Goal: Transaction & Acquisition: Purchase product/service

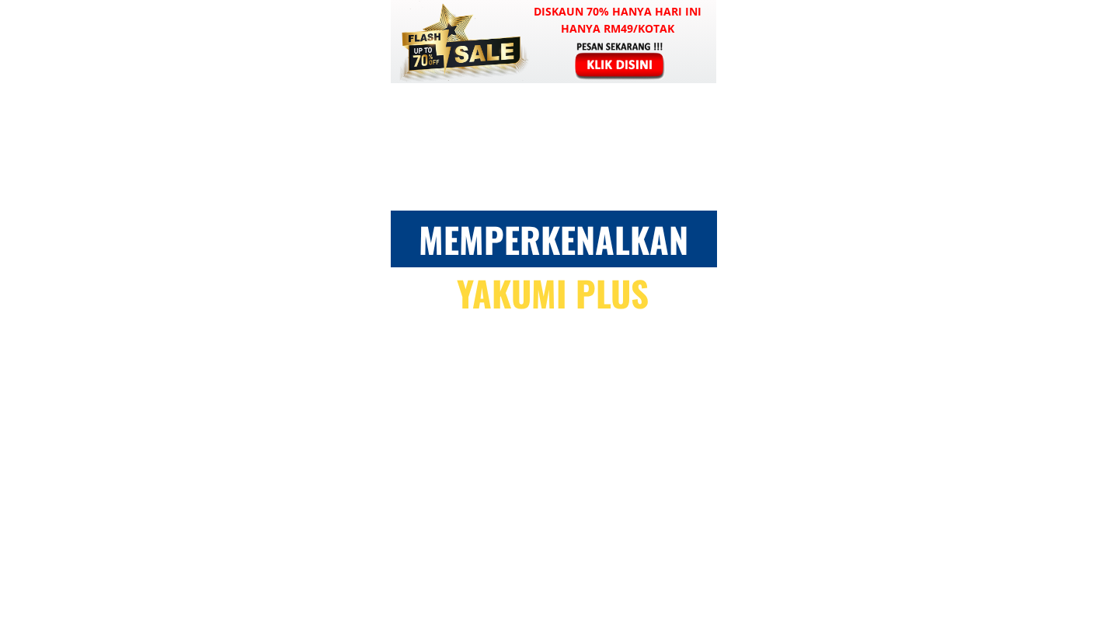
scroll to position [5470, 0]
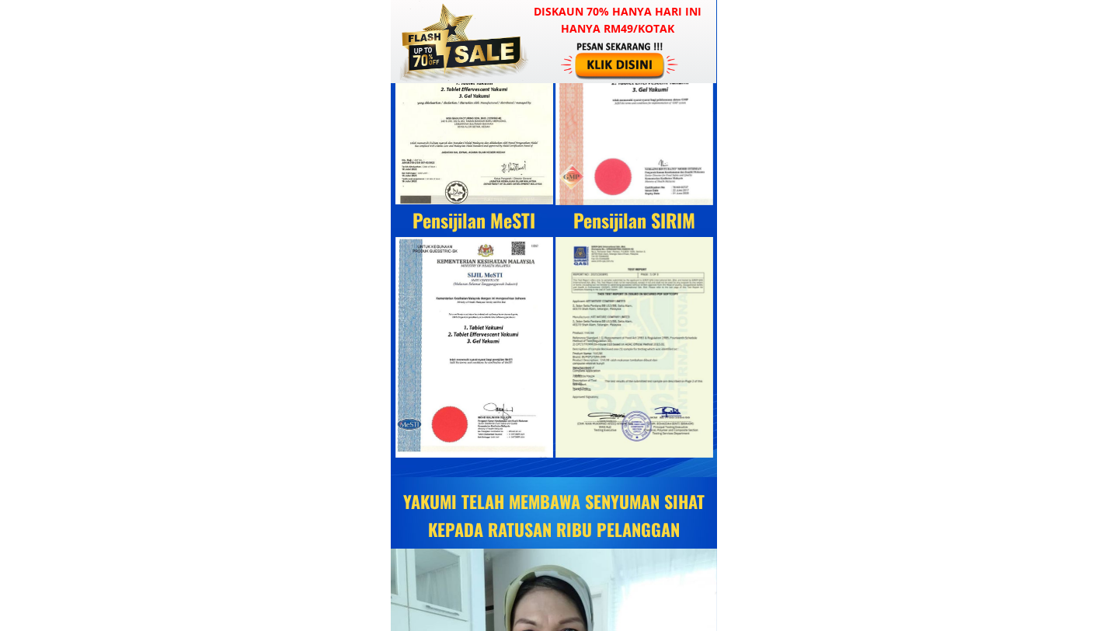
scroll to position [6964, 0]
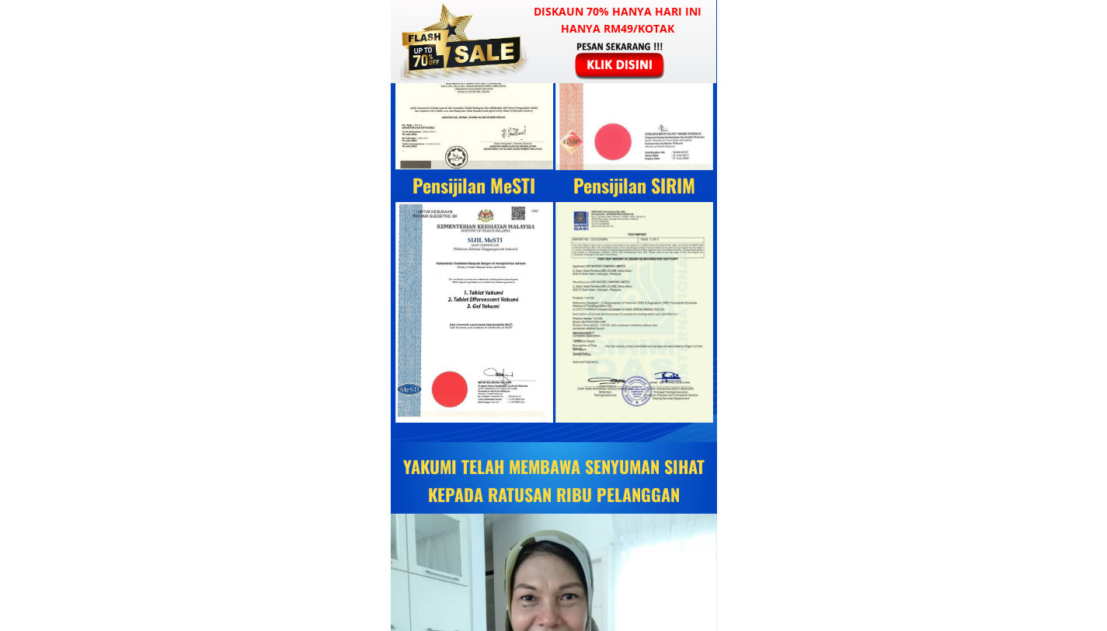
click at [443, 266] on div at bounding box center [474, 312] width 158 height 220
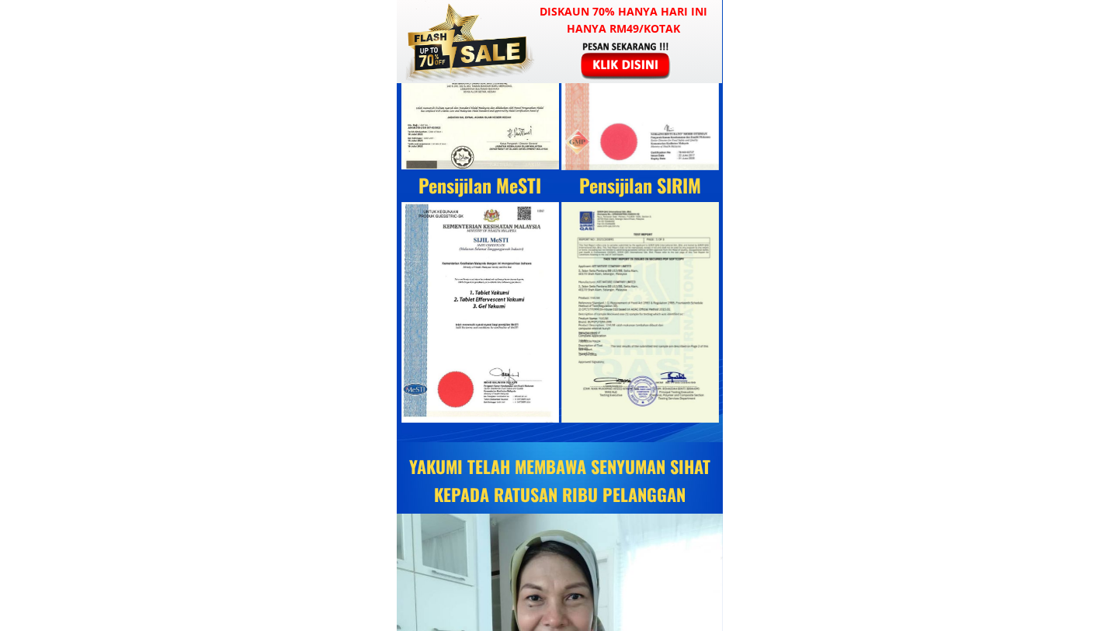
scroll to position [0, 0]
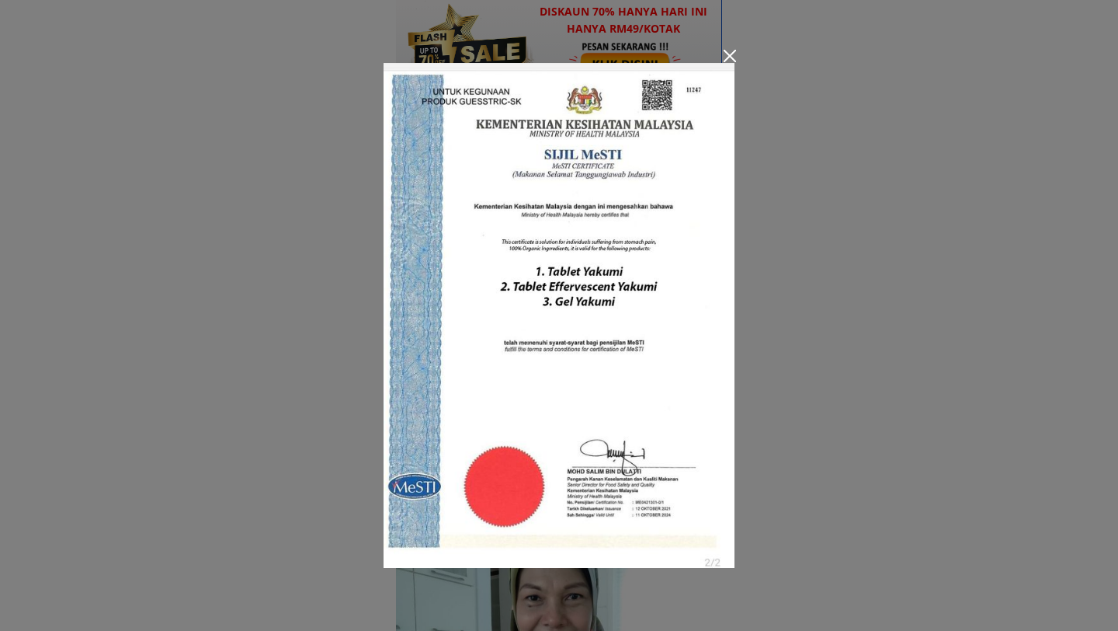
click at [725, 54] on div at bounding box center [730, 56] width 12 height 12
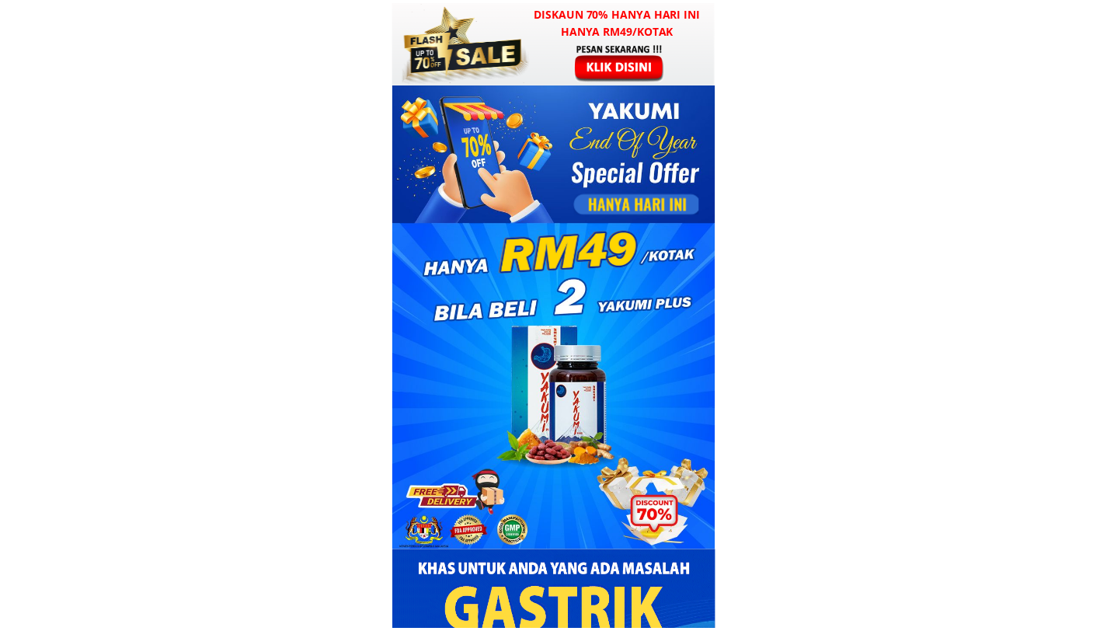
scroll to position [6964, 0]
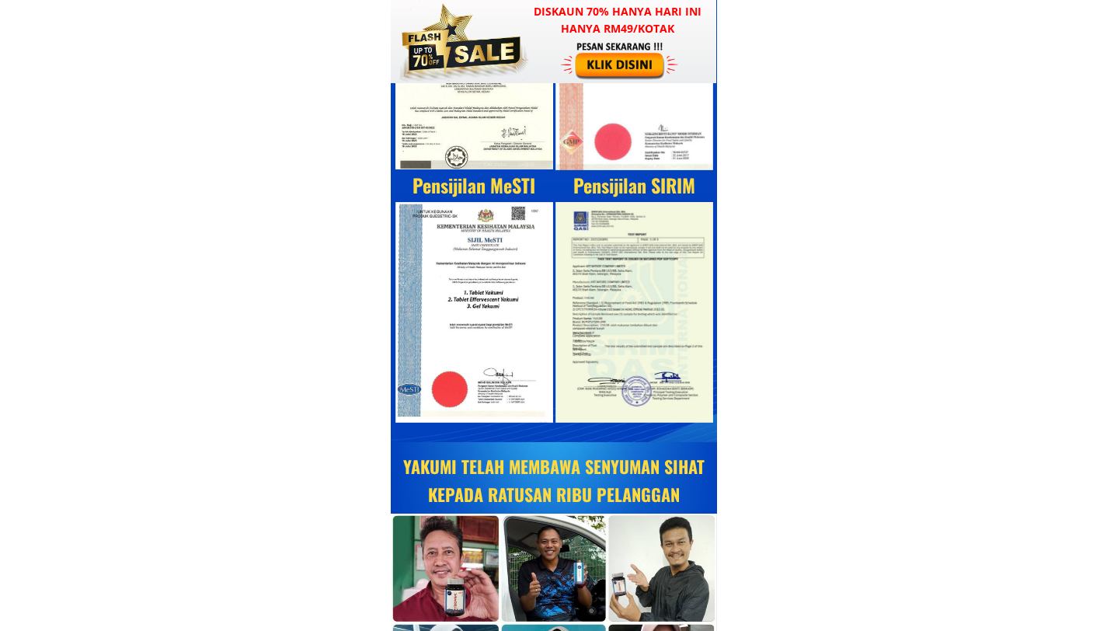
click at [584, 254] on div at bounding box center [634, 312] width 158 height 220
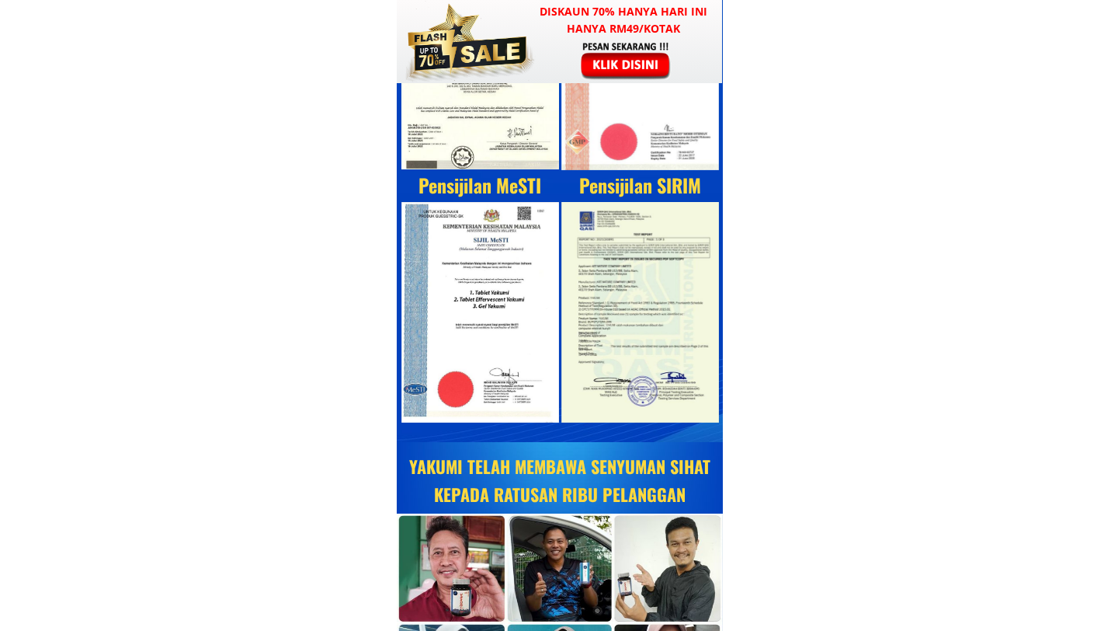
scroll to position [0, 0]
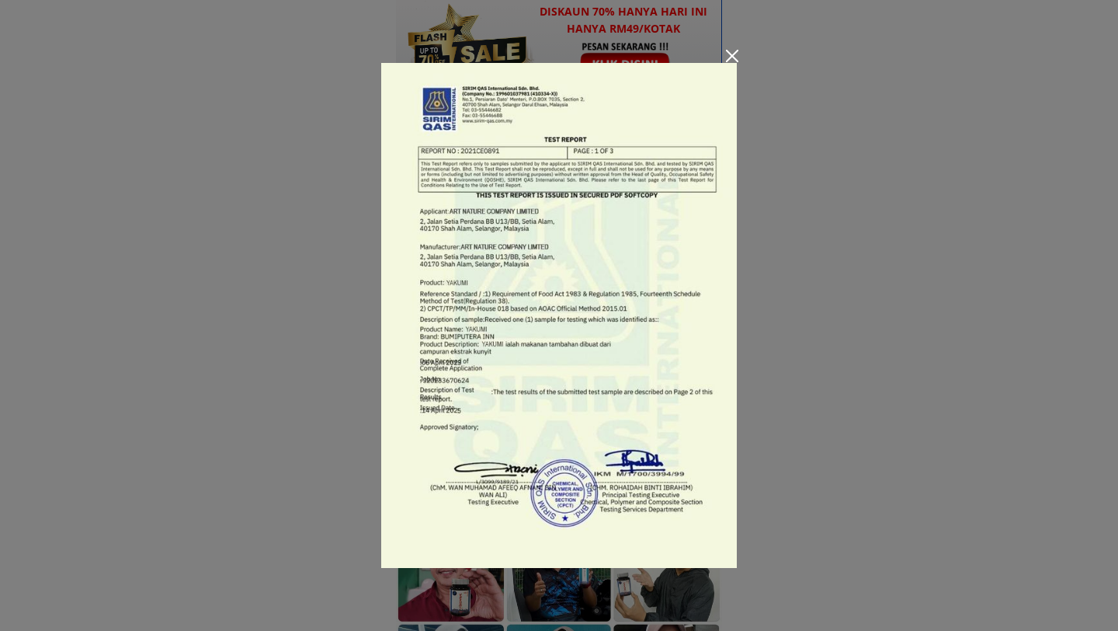
click at [730, 54] on div at bounding box center [732, 56] width 12 height 12
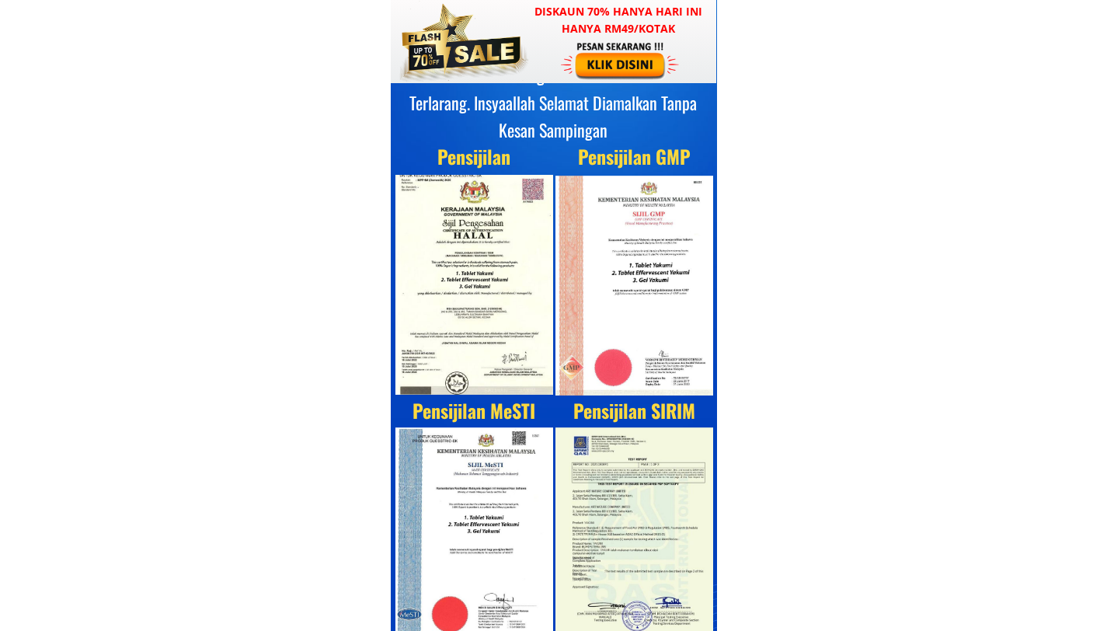
scroll to position [6591, 0]
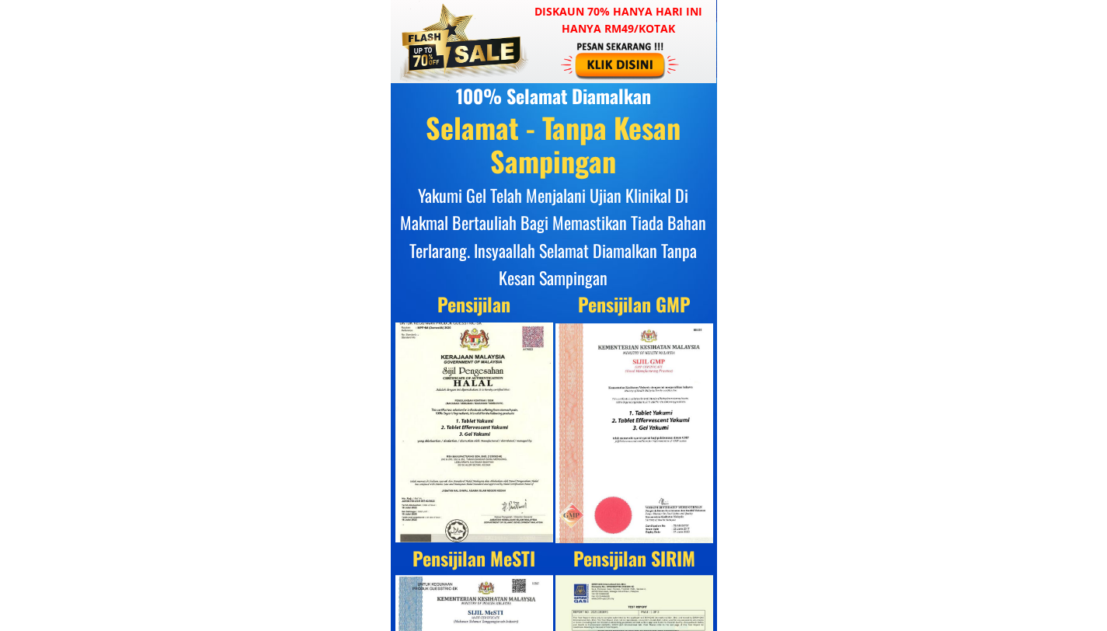
click at [472, 415] on div at bounding box center [474, 432] width 158 height 220
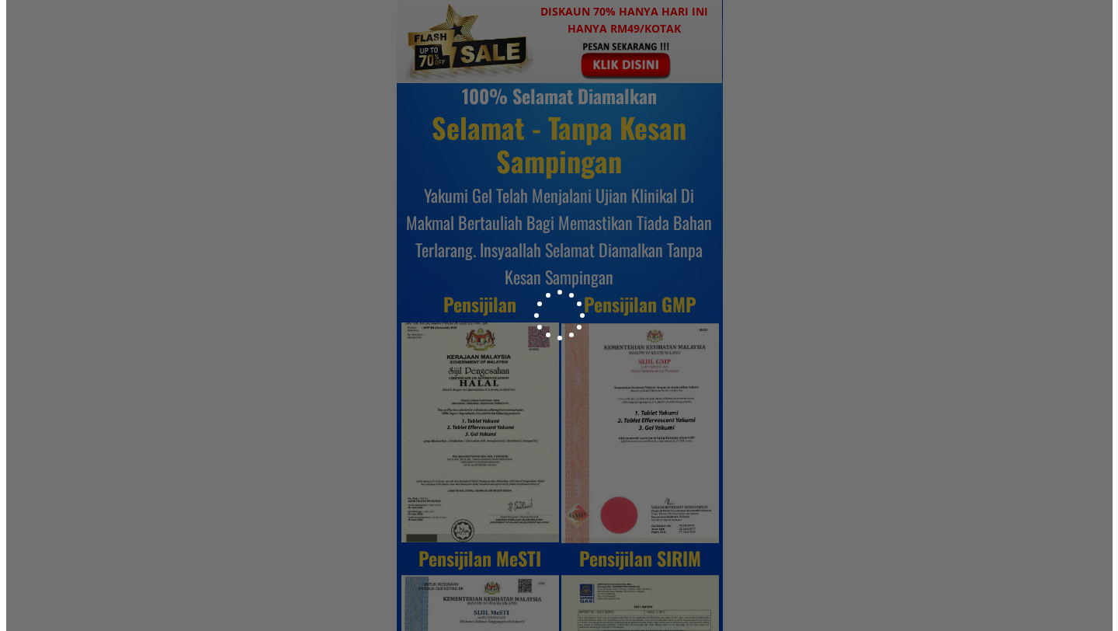
scroll to position [0, 0]
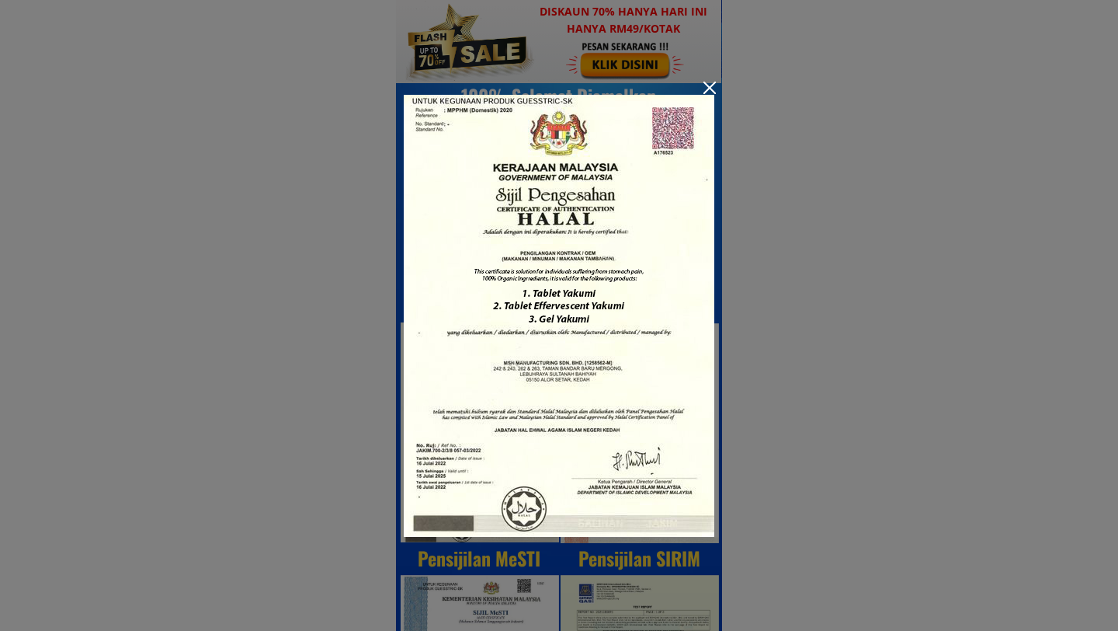
click at [709, 87] on div at bounding box center [710, 88] width 12 height 12
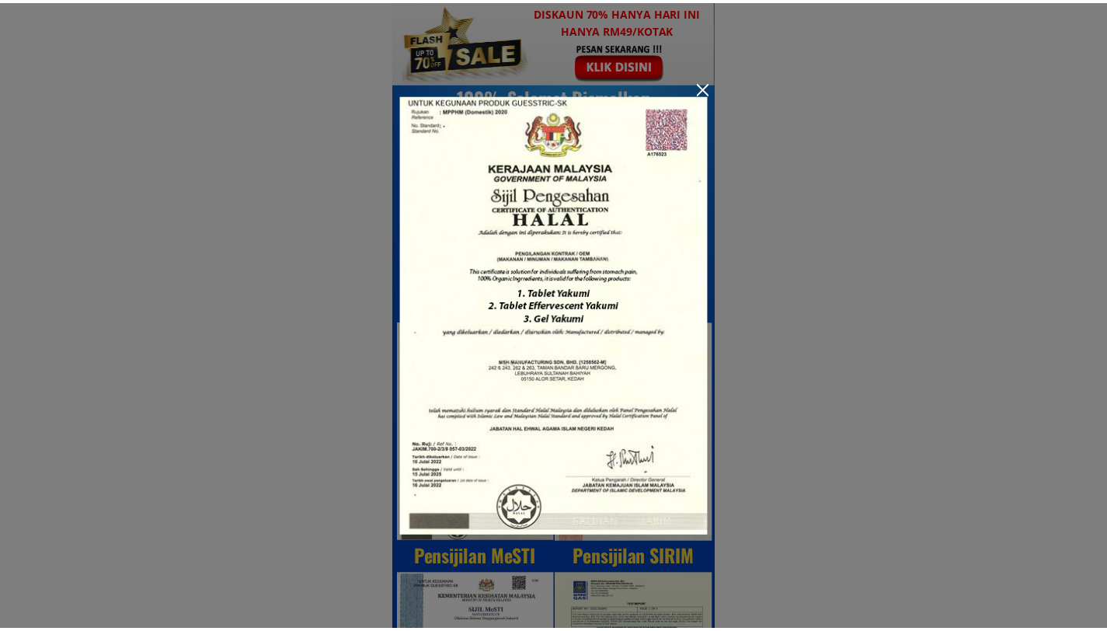
scroll to position [6591, 0]
